Goal: Find specific page/section: Find specific page/section

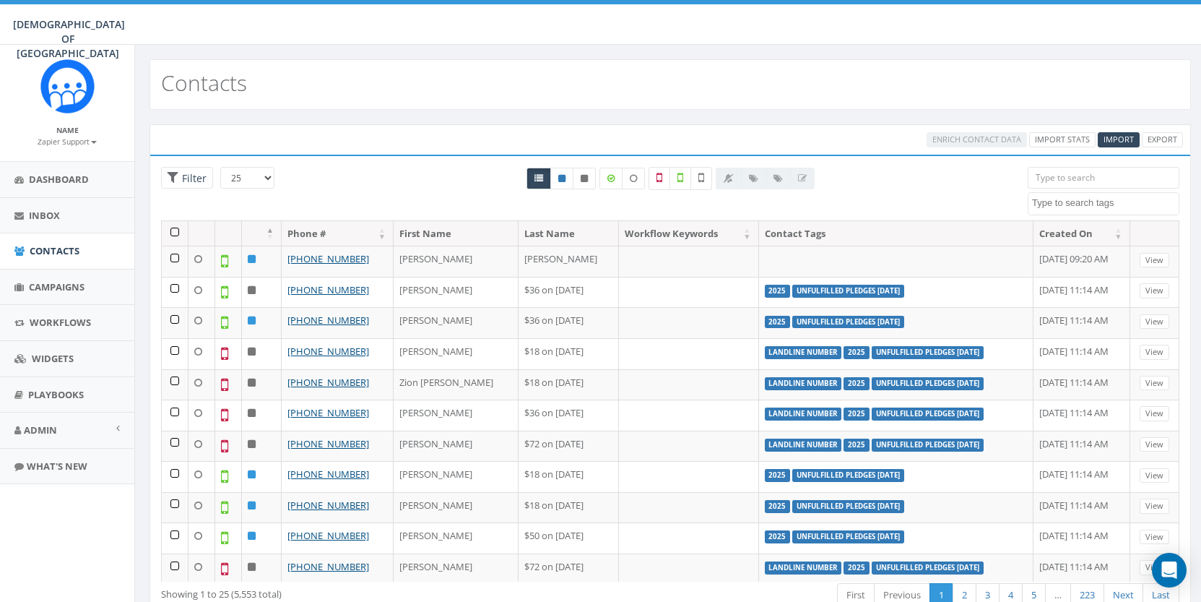
select select
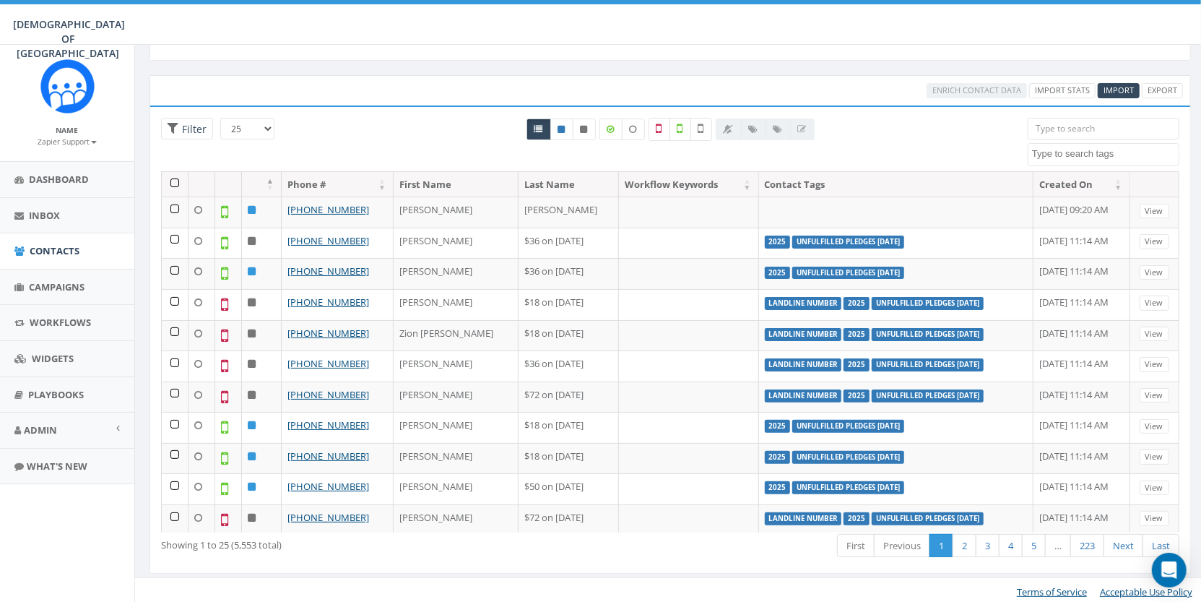
scroll to position [423, 0]
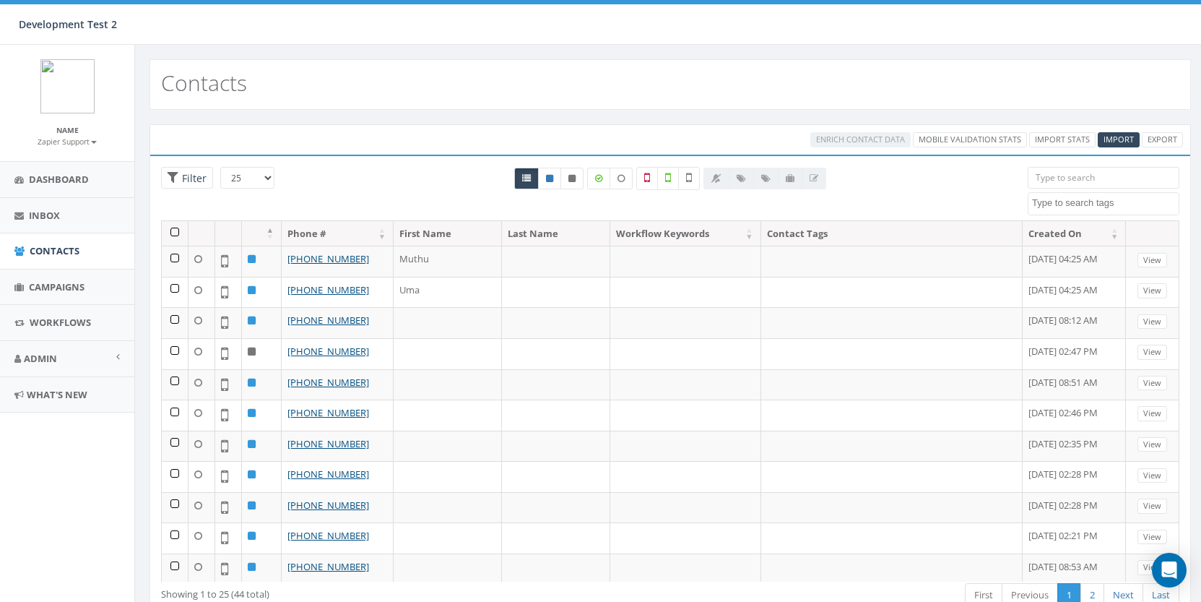
select select
